Goal: Task Accomplishment & Management: Manage account settings

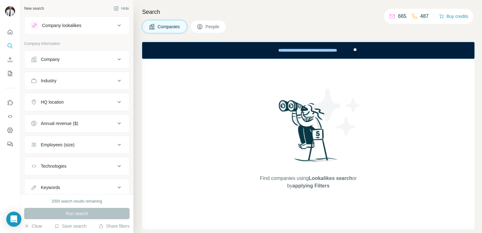
click at [92, 22] on div "Company lookalikes" at bounding box center [73, 26] width 85 height 8
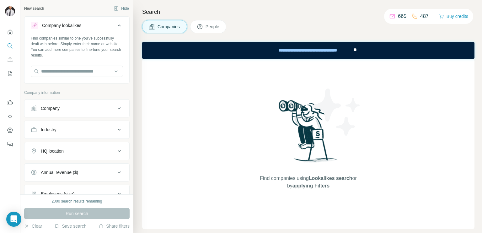
click at [92, 22] on div "Company lookalikes" at bounding box center [73, 26] width 85 height 8
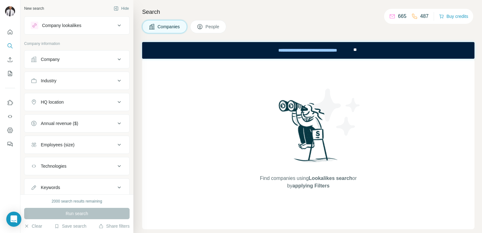
click at [75, 24] on div "Company lookalikes" at bounding box center [61, 25] width 39 height 6
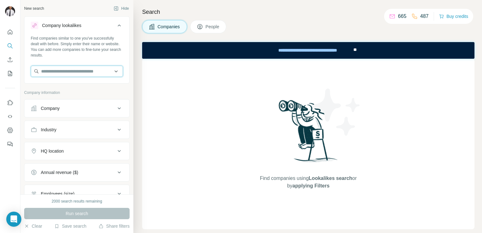
click at [60, 71] on input "text" at bounding box center [77, 71] width 92 height 11
type input "*"
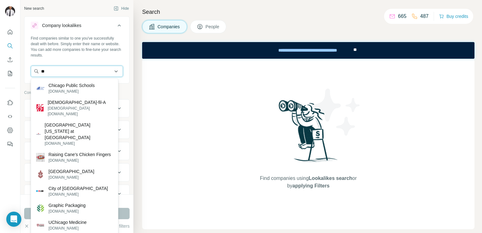
type input "*"
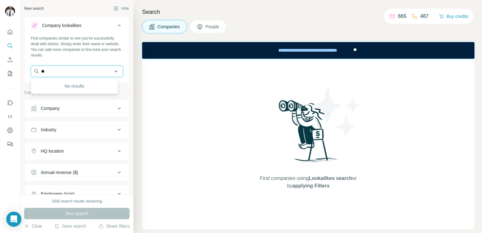
type input "*"
type input "**********"
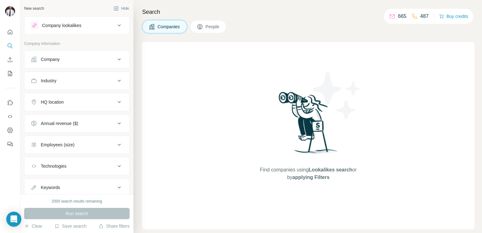
click at [69, 23] on div "Company lookalikes" at bounding box center [61, 25] width 39 height 6
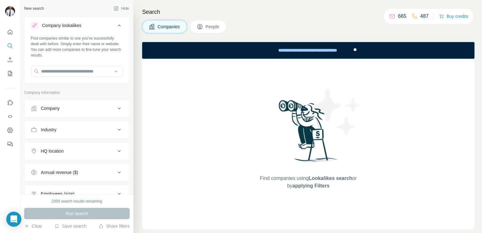
click at [58, 106] on div "Company" at bounding box center [50, 108] width 19 height 6
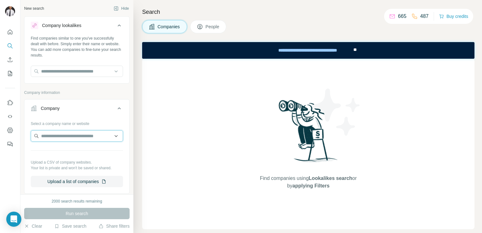
click at [58, 138] on input "text" at bounding box center [77, 135] width 92 height 11
type input "*"
click at [78, 70] on input "text" at bounding box center [77, 71] width 92 height 11
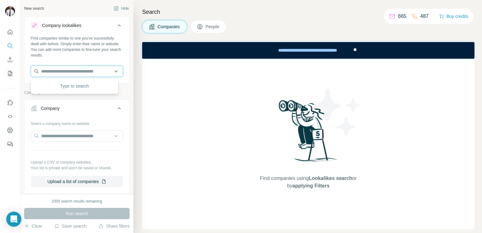
paste input "**********"
type input "**********"
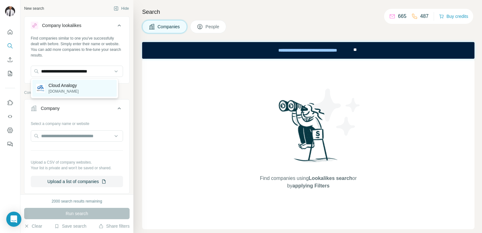
click at [70, 88] on p "[DOMAIN_NAME]" at bounding box center [64, 91] width 30 height 6
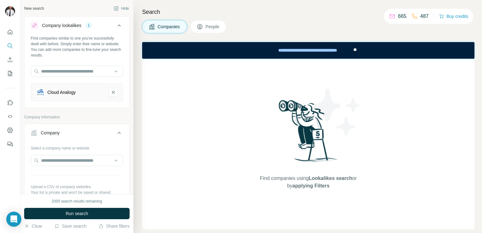
click at [72, 133] on div "Company" at bounding box center [73, 133] width 85 height 6
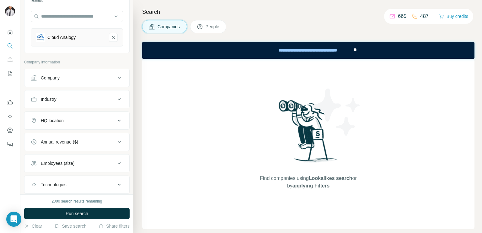
scroll to position [55, 0]
click at [72, 120] on div "HQ location" at bounding box center [73, 120] width 85 height 6
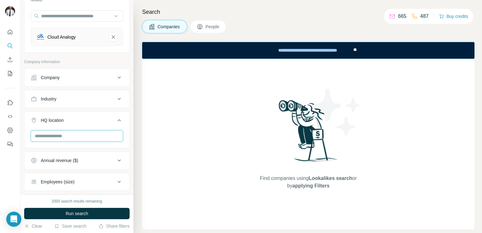
click at [55, 139] on input "text" at bounding box center [77, 135] width 92 height 11
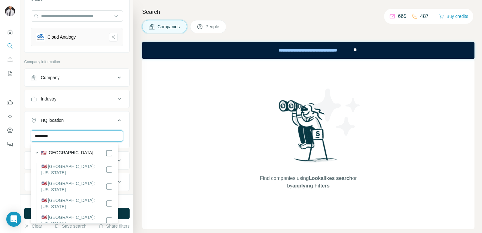
type input "********"
click at [67, 150] on label "🇺🇸 [GEOGRAPHIC_DATA]" at bounding box center [67, 153] width 52 height 8
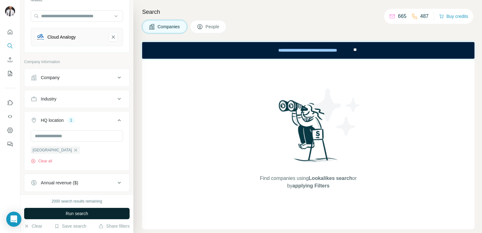
click at [123, 209] on button "Run search" at bounding box center [76, 213] width 105 height 11
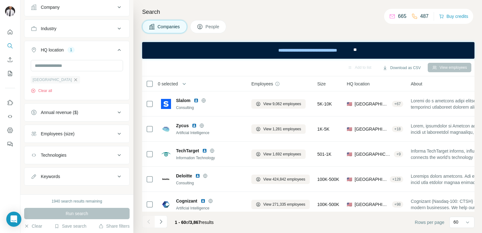
scroll to position [126, 0]
click at [61, 136] on button "Employees (size)" at bounding box center [76, 132] width 105 height 15
click at [32, 170] on icon at bounding box center [35, 170] width 8 height 8
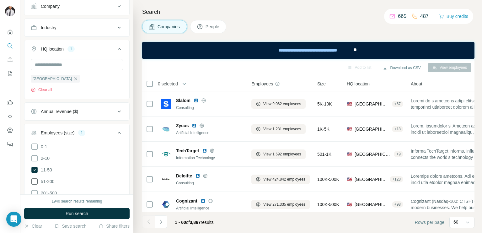
click at [33, 179] on icon at bounding box center [35, 182] width 8 height 8
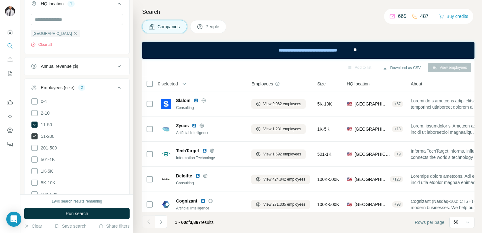
scroll to position [178, 0]
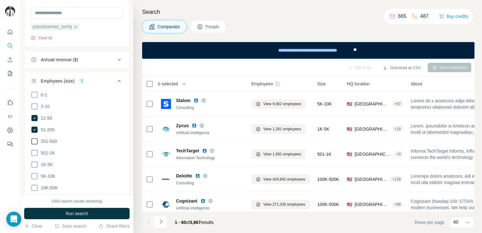
click at [34, 139] on icon at bounding box center [35, 141] width 8 height 8
click at [77, 215] on span "Run search" at bounding box center [77, 213] width 23 height 6
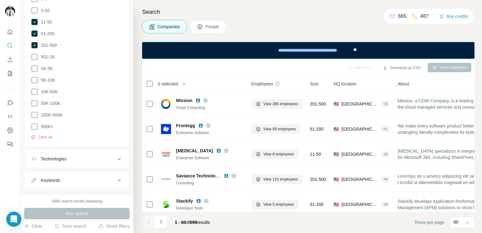
scroll to position [285, 0]
click at [68, 164] on button "Keywords" at bounding box center [76, 169] width 105 height 15
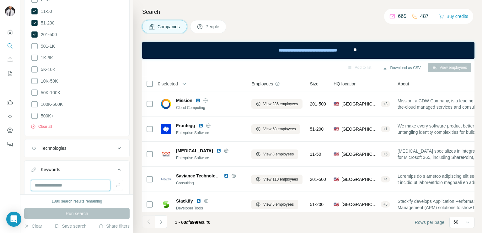
click at [62, 180] on input "text" at bounding box center [71, 184] width 80 height 11
type input "*********"
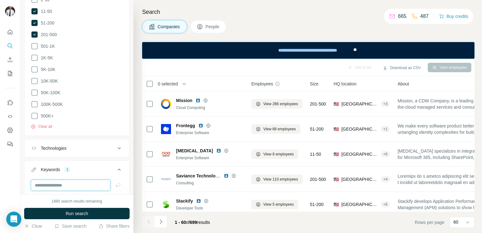
click at [62, 180] on input "text" at bounding box center [71, 184] width 80 height 11
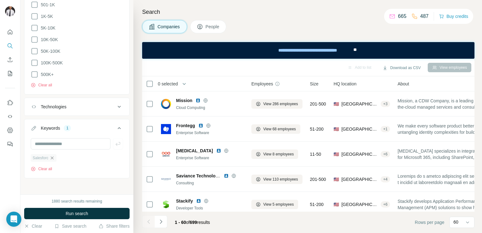
click at [52, 158] on icon "button" at bounding box center [52, 157] width 5 height 5
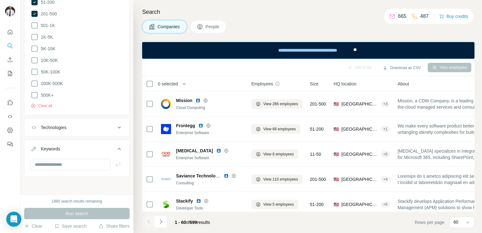
scroll to position [304, 0]
click at [60, 166] on input "text" at bounding box center [71, 166] width 80 height 11
type input "**********"
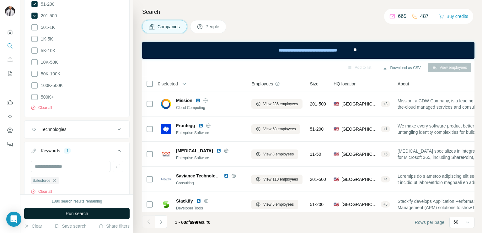
click at [59, 212] on button "Run search" at bounding box center [76, 213] width 105 height 11
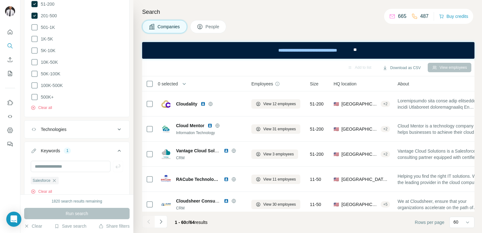
click at [210, 27] on span "People" at bounding box center [212, 27] width 14 height 6
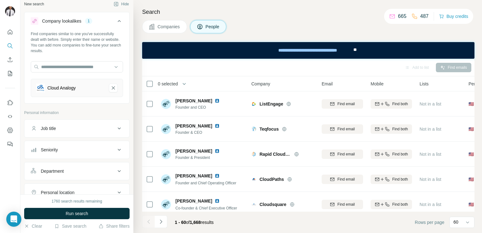
scroll to position [5, 0]
click at [66, 149] on div "Seniority" at bounding box center [73, 149] width 85 height 6
click at [37, 177] on icon at bounding box center [35, 177] width 8 height 8
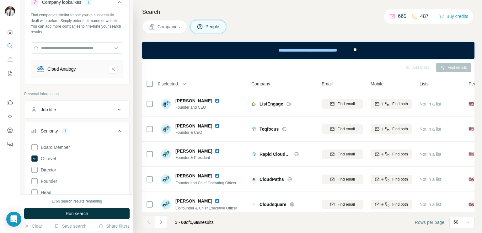
scroll to position [24, 0]
click at [36, 167] on icon at bounding box center [35, 170] width 8 height 8
click at [36, 179] on icon at bounding box center [35, 181] width 8 height 8
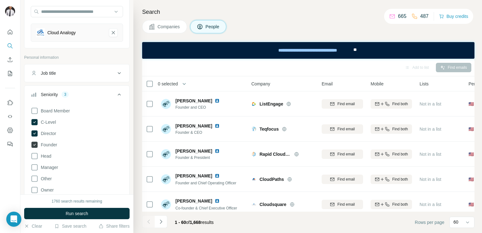
scroll to position [60, 0]
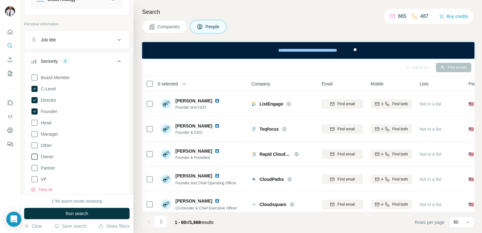
click at [33, 155] on icon at bounding box center [35, 157] width 8 height 8
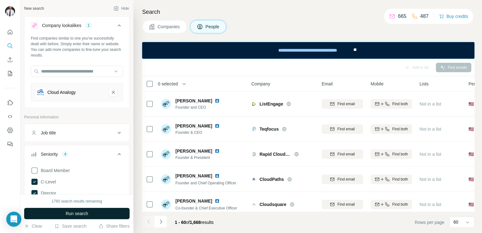
click at [78, 218] on button "Run search" at bounding box center [76, 213] width 105 height 11
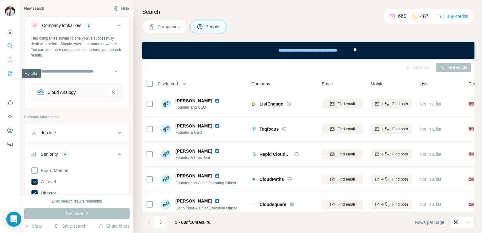
drag, startPoint x: 8, startPoint y: 75, endPoint x: 10, endPoint y: 72, distance: 3.8
click at [10, 72] on icon "My lists" at bounding box center [10, 73] width 6 height 6
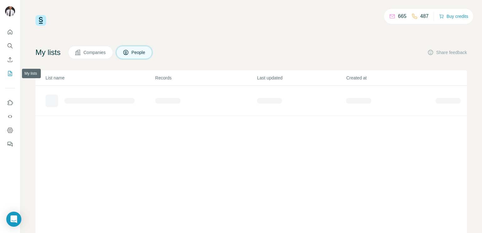
click at [10, 72] on icon "My lists" at bounding box center [10, 73] width 6 height 6
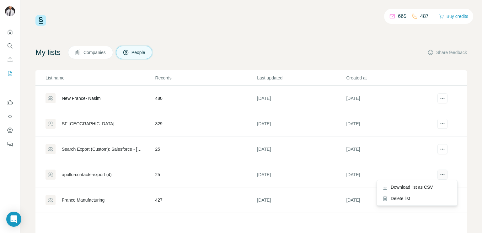
click at [439, 172] on icon "actions" at bounding box center [442, 174] width 6 height 6
click at [403, 195] on div "Delete list" at bounding box center [417, 198] width 78 height 11
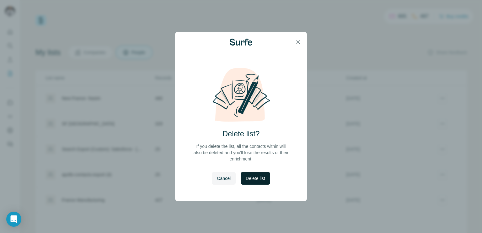
click at [263, 178] on span "Delete list" at bounding box center [255, 178] width 19 height 6
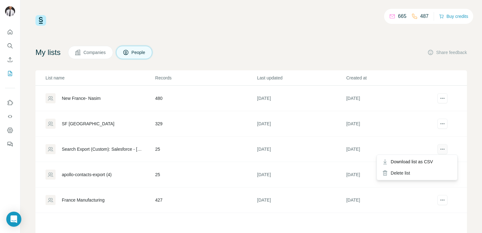
click at [440, 151] on icon "actions" at bounding box center [442, 149] width 6 height 6
click at [408, 169] on div "Delete list" at bounding box center [417, 172] width 78 height 11
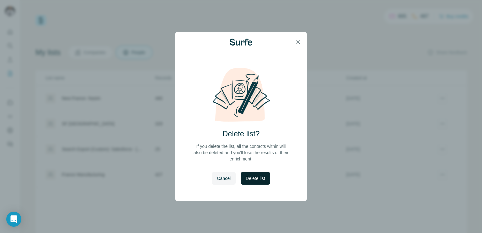
click at [260, 173] on button "Delete list" at bounding box center [255, 178] width 29 height 13
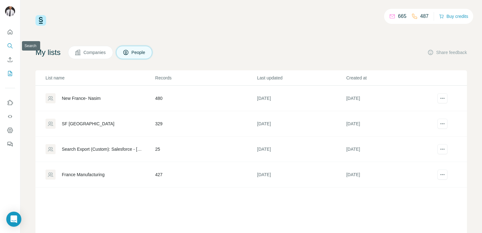
click at [11, 43] on icon "Search" at bounding box center [10, 46] width 6 height 6
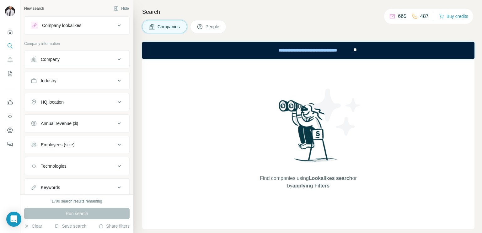
click at [73, 27] on div "Company lookalikes" at bounding box center [61, 25] width 39 height 6
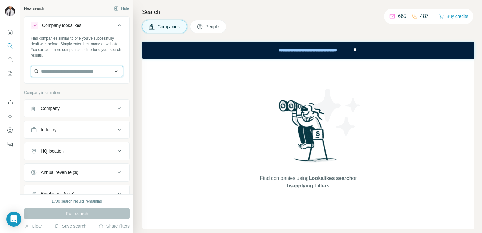
click at [68, 66] on input "text" at bounding box center [77, 71] width 92 height 11
paste input "**********"
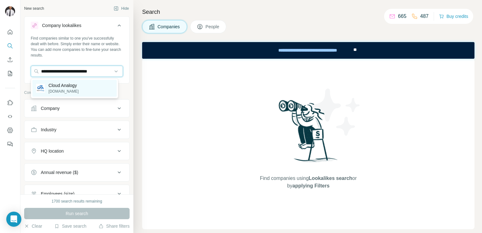
type input "**********"
click at [74, 88] on p "[DOMAIN_NAME]" at bounding box center [64, 91] width 30 height 6
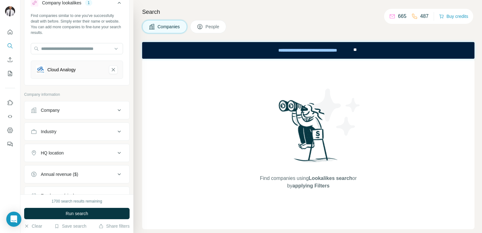
scroll to position [26, 0]
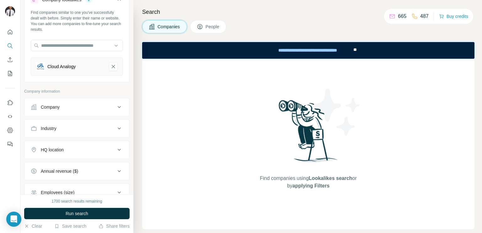
click at [69, 143] on button "HQ location" at bounding box center [76, 149] width 105 height 15
click at [50, 161] on input "text" at bounding box center [77, 165] width 92 height 11
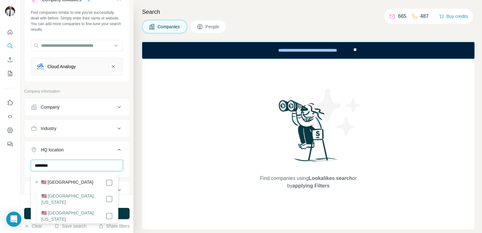
type input "********"
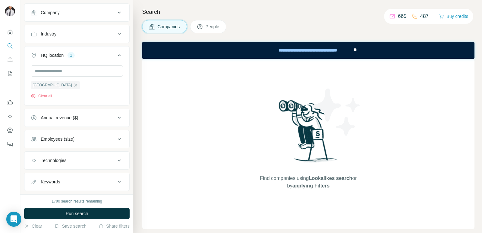
scroll to position [133, 0]
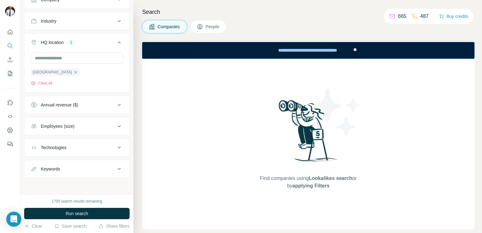
click at [81, 126] on div "Employees (size)" at bounding box center [73, 126] width 85 height 6
click at [33, 151] on icon at bounding box center [35, 152] width 8 height 8
click at [35, 163] on icon at bounding box center [35, 163] width 8 height 8
click at [35, 171] on icon at bounding box center [35, 175] width 8 height 8
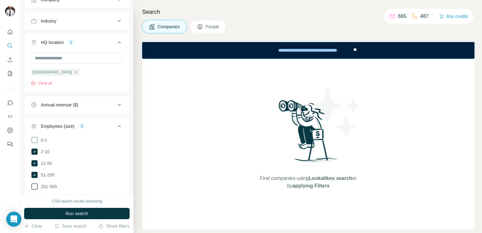
click at [31, 185] on icon at bounding box center [34, 186] width 6 height 6
click at [70, 211] on span "Run search" at bounding box center [77, 213] width 23 height 6
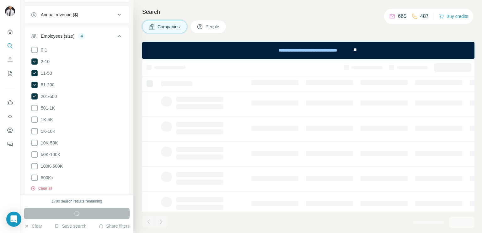
scroll to position [285, 0]
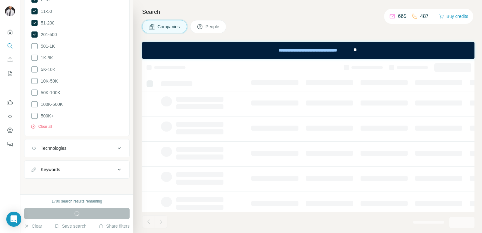
click at [76, 171] on div "Keywords" at bounding box center [73, 169] width 85 height 6
click at [56, 185] on input "text" at bounding box center [71, 184] width 80 height 11
type input "**********"
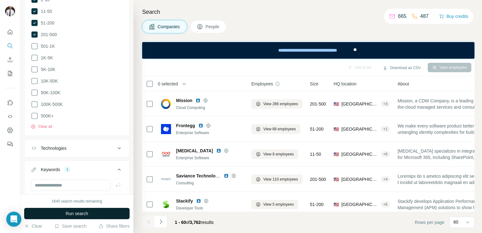
click at [207, 25] on span "People" at bounding box center [212, 27] width 14 height 6
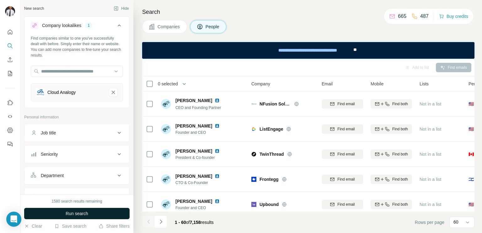
click at [69, 151] on div "Seniority" at bounding box center [73, 154] width 85 height 6
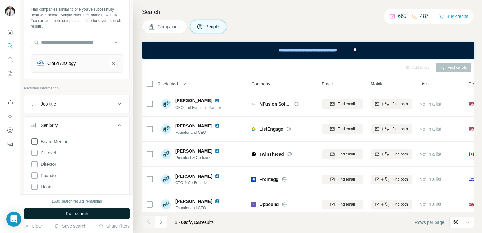
scroll to position [37, 0]
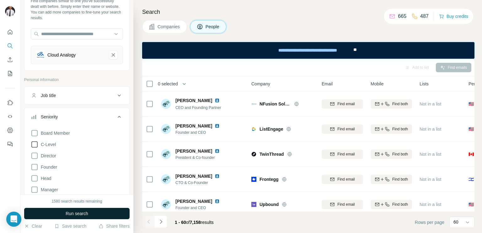
click at [34, 143] on icon at bounding box center [35, 145] width 8 height 8
click at [34, 155] on icon at bounding box center [35, 156] width 8 height 8
click at [34, 167] on icon at bounding box center [35, 167] width 8 height 8
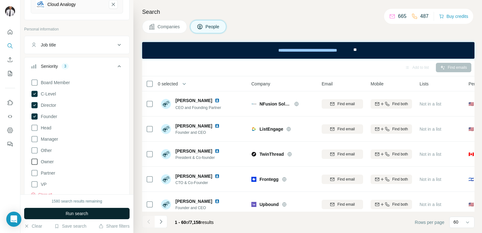
click at [34, 158] on icon at bounding box center [34, 161] width 6 height 6
click at [69, 214] on span "Run search" at bounding box center [77, 213] width 23 height 6
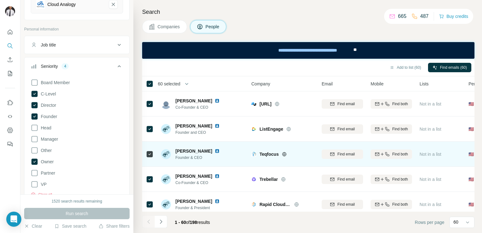
click at [148, 150] on icon at bounding box center [150, 154] width 8 height 8
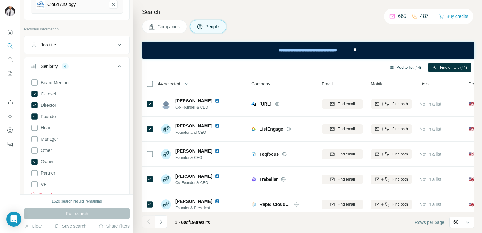
click at [395, 68] on button "Add to list (44)" at bounding box center [405, 67] width 40 height 9
click at [402, 68] on button "Add to list (44)" at bounding box center [405, 67] width 40 height 9
click at [392, 67] on icon "button" at bounding box center [391, 67] width 5 height 5
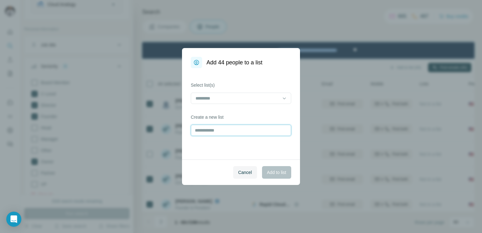
click at [229, 135] on input "text" at bounding box center [241, 130] width 100 height 11
type input "**********"
click at [284, 173] on span "Add to list" at bounding box center [276, 172] width 19 height 6
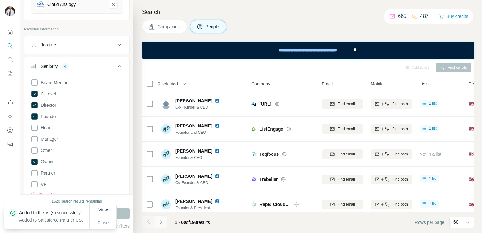
click at [163, 220] on icon "Navigate to next page" at bounding box center [161, 221] width 6 height 6
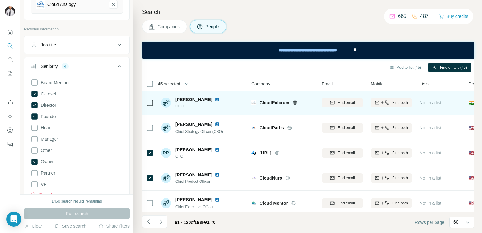
scroll to position [558, 0]
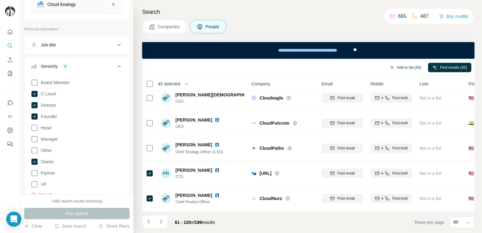
click at [400, 68] on button "Add to list (45)" at bounding box center [405, 67] width 40 height 9
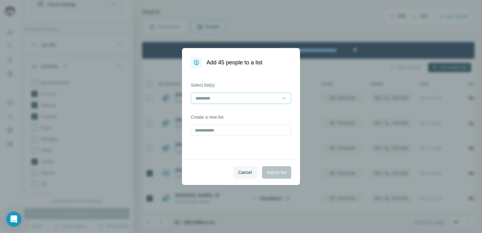
click at [251, 101] on input at bounding box center [237, 98] width 85 height 7
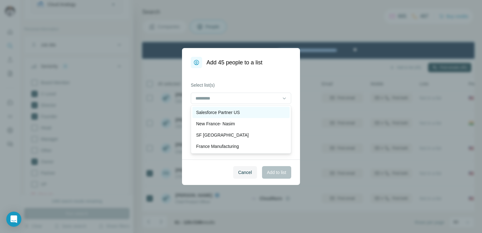
click at [230, 113] on p "Salesforce Partner US" at bounding box center [218, 112] width 44 height 6
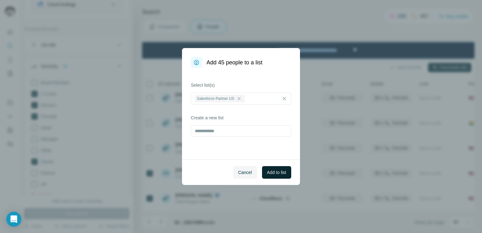
click at [276, 173] on span "Add to list" at bounding box center [276, 172] width 19 height 6
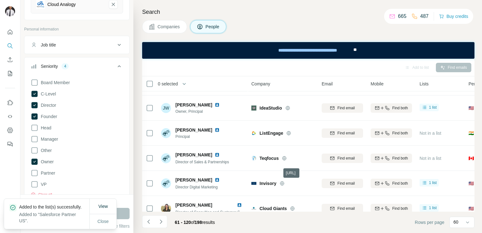
scroll to position [1031, 0]
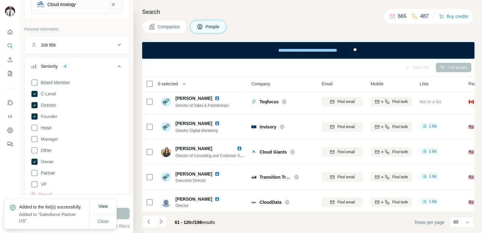
click at [161, 224] on icon "Navigate to next page" at bounding box center [161, 221] width 6 height 6
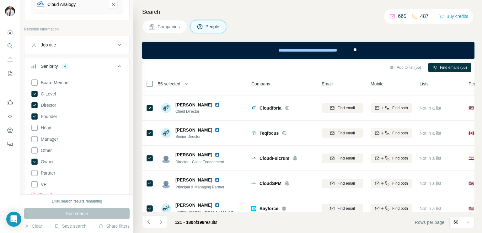
scroll to position [1388, 0]
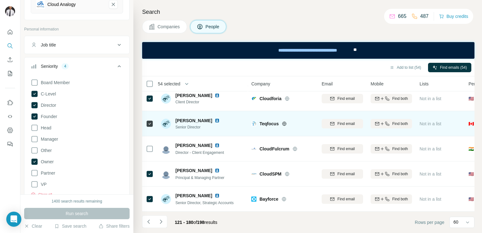
click at [149, 124] on icon at bounding box center [150, 124] width 8 height 8
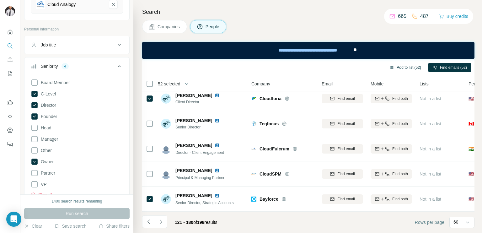
click at [407, 66] on button "Add to list (52)" at bounding box center [405, 67] width 40 height 9
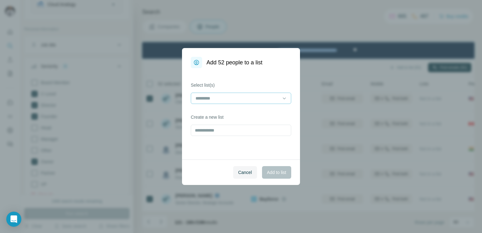
click at [255, 102] on div at bounding box center [237, 98] width 85 height 11
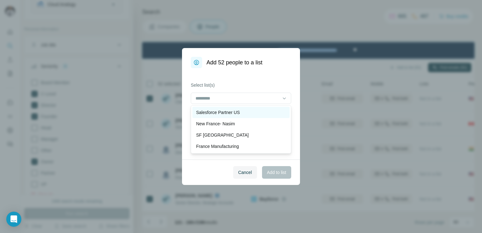
click at [221, 110] on p "Salesforce Partner US" at bounding box center [218, 112] width 44 height 6
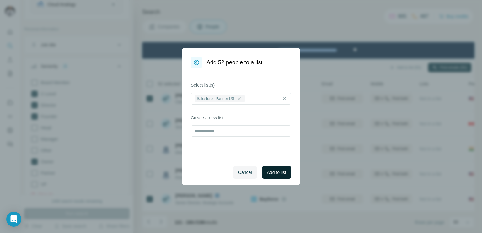
click at [280, 172] on span "Add to list" at bounding box center [276, 172] width 19 height 6
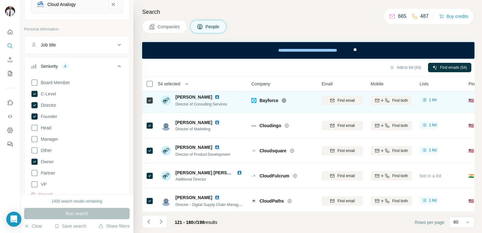
scroll to position [1033, 0]
click at [152, 178] on icon at bounding box center [150, 176] width 8 height 8
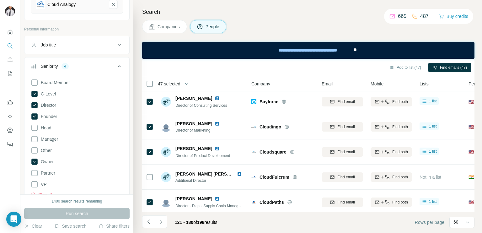
scroll to position [913, 0]
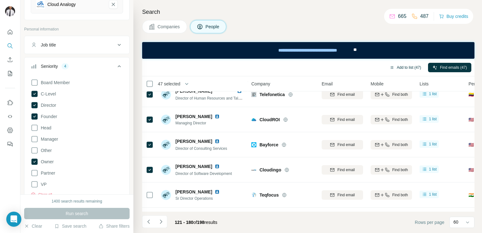
click at [400, 67] on button "Add to list (47)" at bounding box center [405, 67] width 40 height 9
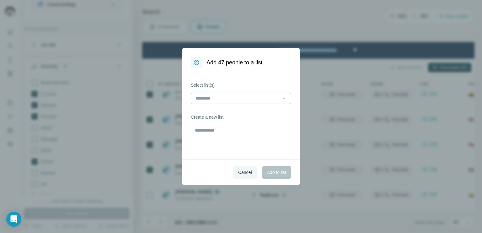
click at [277, 97] on input at bounding box center [237, 98] width 85 height 7
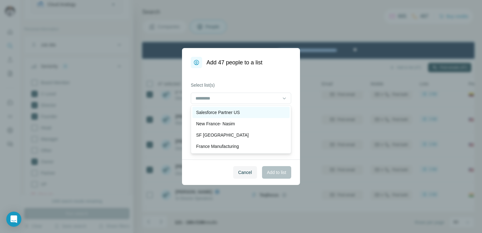
click at [215, 112] on p "Salesforce Partner US" at bounding box center [218, 112] width 44 height 6
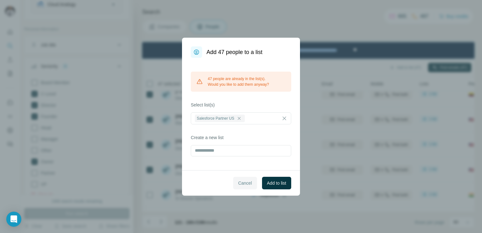
click at [247, 181] on span "Cancel" at bounding box center [245, 183] width 14 height 6
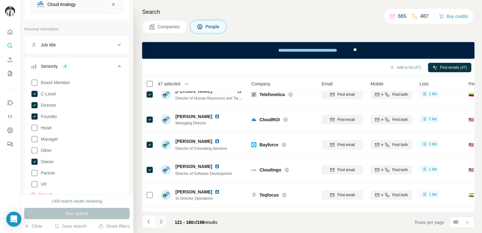
click at [160, 221] on icon "Navigate to next page" at bounding box center [161, 221] width 6 height 6
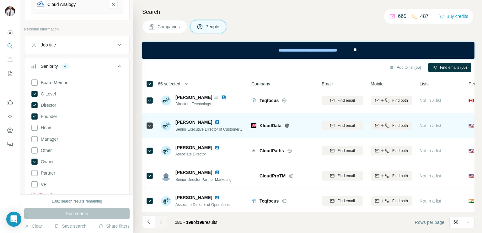
scroll to position [104, 0]
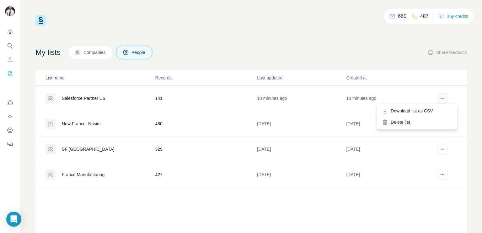
click at [441, 100] on button "actions" at bounding box center [442, 98] width 10 height 10
click at [427, 106] on div "Download list as CSV" at bounding box center [417, 110] width 78 height 11
